Goal: Information Seeking & Learning: Stay updated

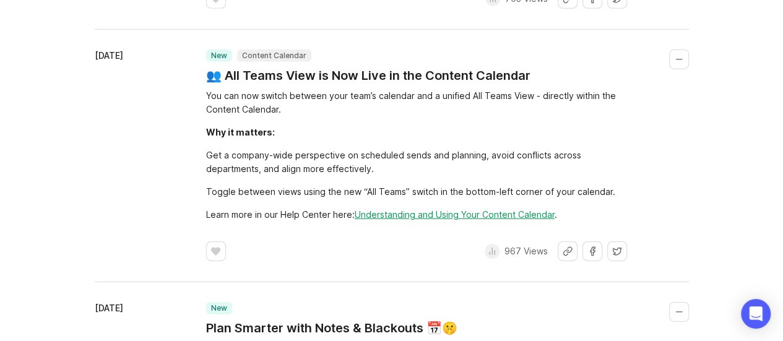
scroll to position [1878, 0]
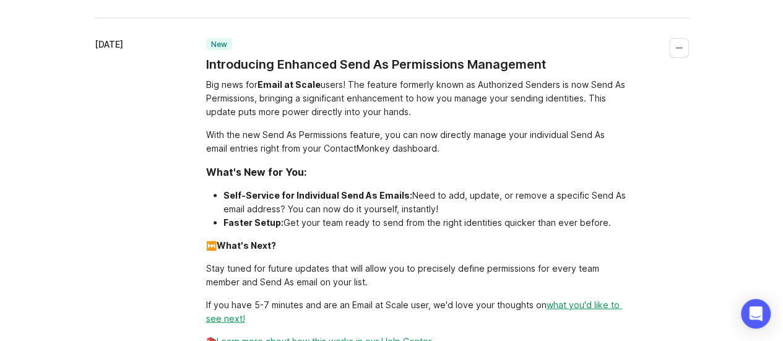
scroll to position [1114, 0]
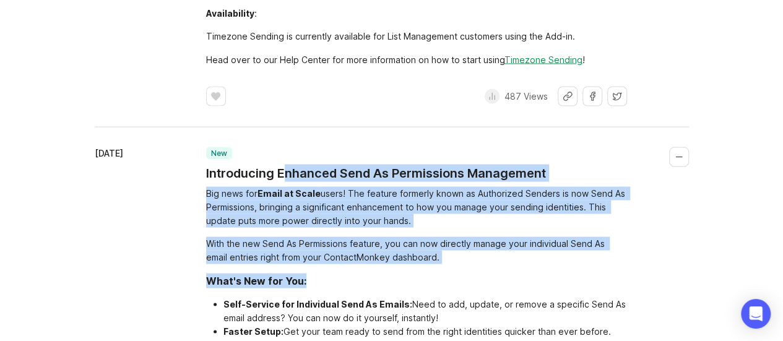
drag, startPoint x: 308, startPoint y: 185, endPoint x: 348, endPoint y: 262, distance: 86.7
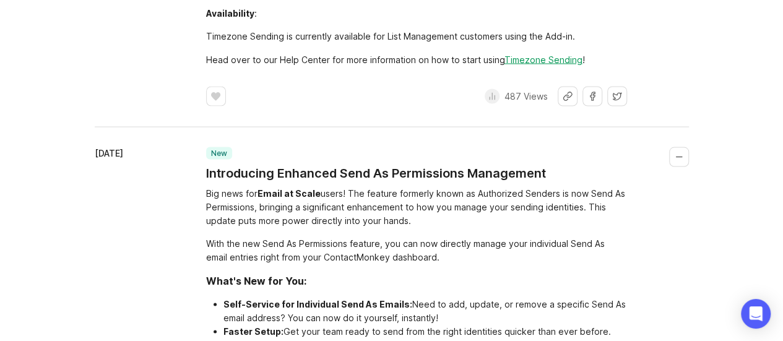
click at [348, 298] on div "Self-Service for Individual Send As Emails:" at bounding box center [318, 303] width 189 height 11
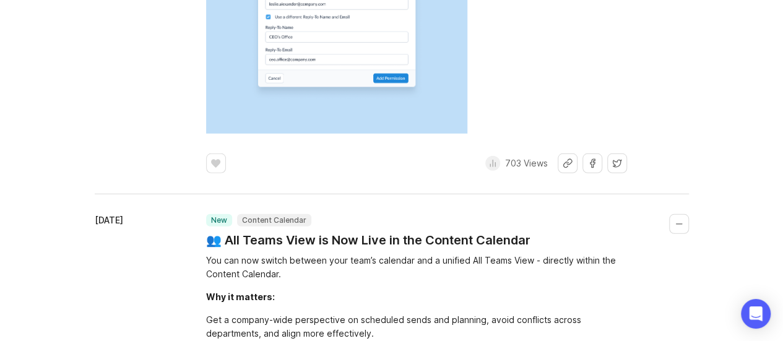
scroll to position [1734, 0]
